Goal: Use online tool/utility: Utilize a website feature to perform a specific function

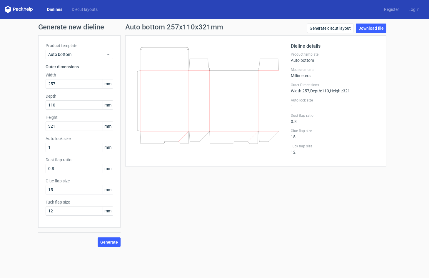
click at [148, 144] on div at bounding box center [212, 101] width 158 height 116
click at [66, 151] on input "1" at bounding box center [80, 147] width 68 height 9
click at [112, 240] on span "Generate" at bounding box center [109, 242] width 18 height 4
click at [59, 149] on input "10" at bounding box center [80, 147] width 68 height 9
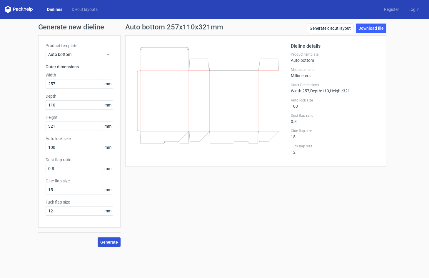
click at [113, 242] on span "Generate" at bounding box center [109, 242] width 18 height 4
click at [60, 150] on input "100" at bounding box center [80, 147] width 68 height 9
type input "1"
click at [76, 157] on label "Dust flap ratio" at bounding box center [80, 160] width 68 height 6
click at [69, 150] on input "1" at bounding box center [80, 147] width 68 height 9
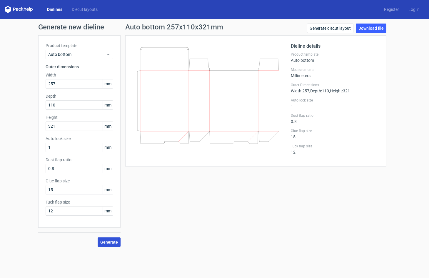
click at [116, 239] on button "Generate" at bounding box center [109, 241] width 23 height 9
drag, startPoint x: 66, startPoint y: 191, endPoint x: 36, endPoint y: 188, distance: 30.5
click at [36, 188] on div "Generate new dieline Product template Auto bottom Outer dimensions Width 257 mm…" at bounding box center [214, 135] width 429 height 233
type input "20"
click at [104, 240] on span "Generate" at bounding box center [109, 242] width 18 height 4
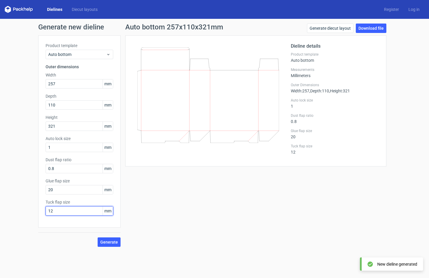
click at [71, 213] on input "12" at bounding box center [80, 210] width 68 height 9
drag, startPoint x: 71, startPoint y: 213, endPoint x: 35, endPoint y: 209, distance: 36.4
click at [35, 209] on div "Generate new dieline Product template Auto bottom Outer dimensions Width 257 mm…" at bounding box center [214, 135] width 429 height 233
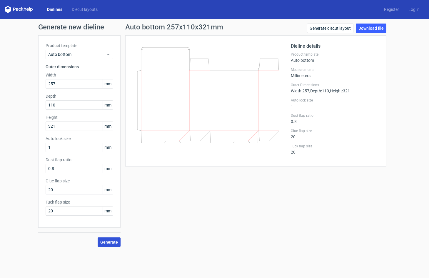
click at [99, 239] on button "Generate" at bounding box center [109, 241] width 23 height 9
click at [230, 193] on div "Auto bottom 257x110x321mm Generate diecut layout Download file Dieline details …" at bounding box center [256, 135] width 271 height 223
click at [213, 171] on div "Auto bottom 257x110x321mm Generate diecut layout Download file Dieline details …" at bounding box center [256, 135] width 271 height 223
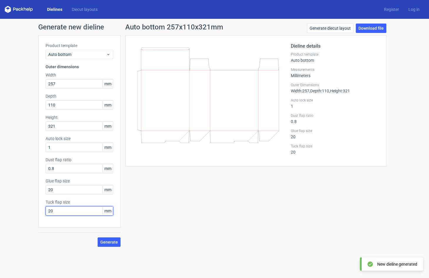
click at [80, 210] on input "20" at bounding box center [80, 210] width 68 height 9
type input "200"
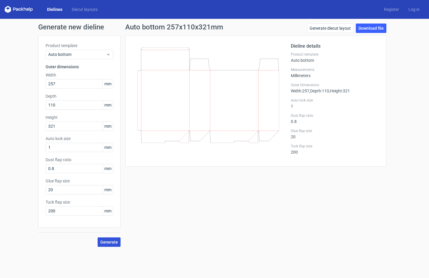
click at [109, 243] on span "Generate" at bounding box center [109, 242] width 18 height 4
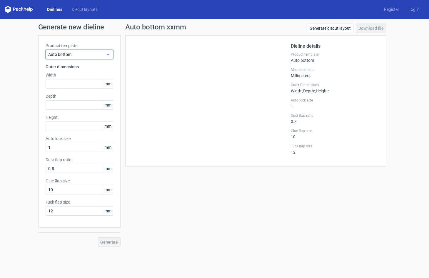
click at [87, 55] on span "Auto bottom" at bounding box center [77, 54] width 58 height 6
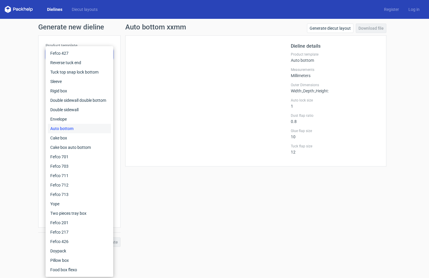
click at [87, 130] on div "Auto bottom" at bounding box center [79, 128] width 63 height 9
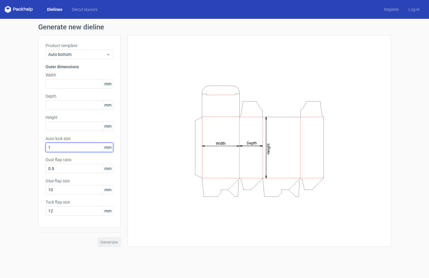
click at [74, 150] on input "1" at bounding box center [80, 147] width 68 height 9
type input "10"
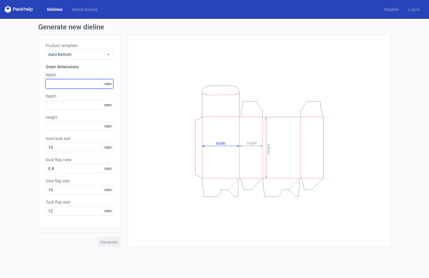
click at [84, 85] on input "text" at bounding box center [80, 83] width 68 height 9
type input "28"
type input "21"
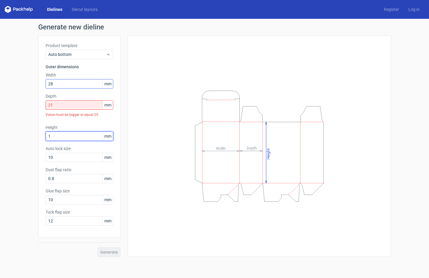
type input "12"
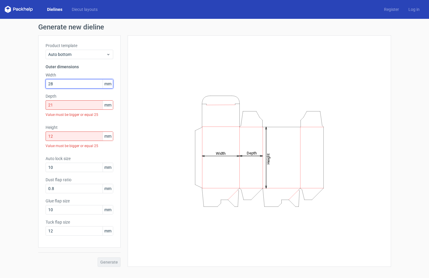
click at [86, 83] on input "28" at bounding box center [80, 83] width 68 height 9
type input "280"
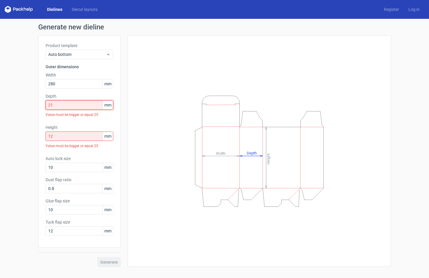
drag, startPoint x: 74, startPoint y: 106, endPoint x: 75, endPoint y: 119, distance: 13.0
click at [74, 106] on input "21" at bounding box center [80, 104] width 68 height 9
type input "210"
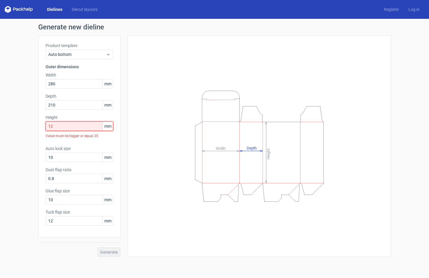
click at [76, 128] on input "12" at bounding box center [80, 125] width 68 height 9
type input "120"
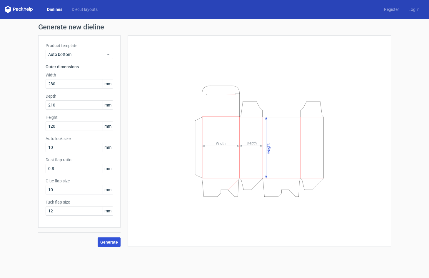
click at [112, 243] on span "Generate" at bounding box center [109, 242] width 18 height 4
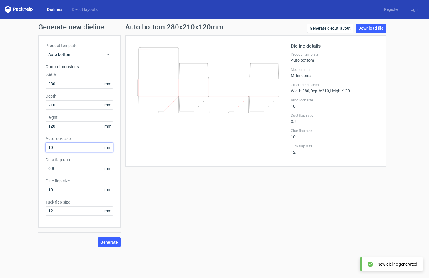
click at [71, 149] on input "10" at bounding box center [80, 147] width 68 height 9
type input "1000"
click at [108, 241] on span "Generate" at bounding box center [109, 242] width 18 height 4
drag, startPoint x: 74, startPoint y: 84, endPoint x: 32, endPoint y: 86, distance: 42.4
click at [32, 86] on div "Generate new dieline Product template Auto bottom Outer dimensions Width 280 mm…" at bounding box center [214, 135] width 429 height 233
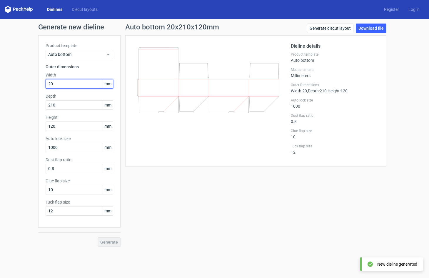
type input "200"
click at [109, 240] on span "Generate" at bounding box center [109, 242] width 18 height 4
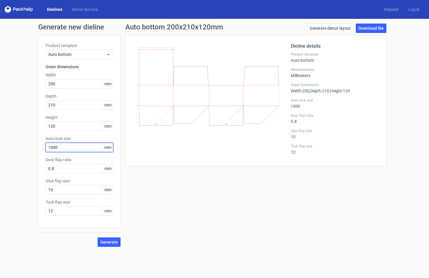
click at [70, 150] on input "1000" at bounding box center [80, 147] width 68 height 9
